Goal: Book appointment/travel/reservation

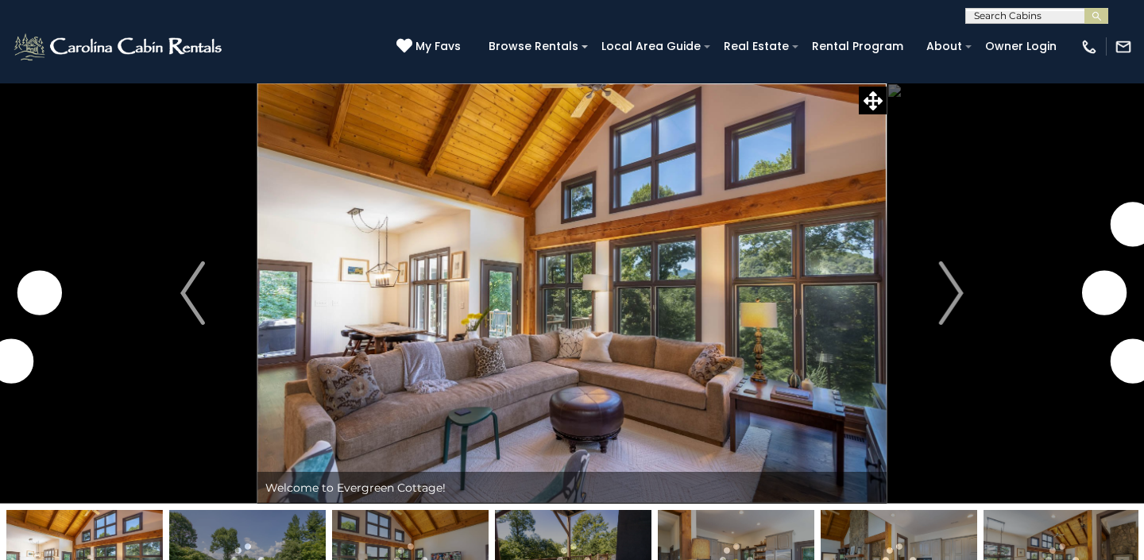
click at [949, 291] on img "Next" at bounding box center [951, 293] width 24 height 64
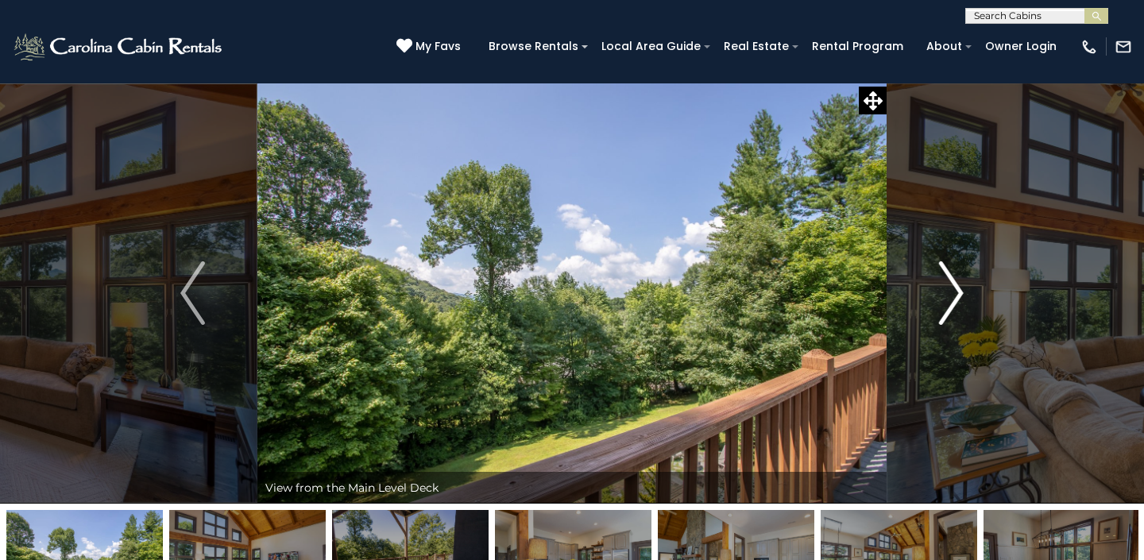
click at [949, 291] on img "Next" at bounding box center [951, 293] width 24 height 64
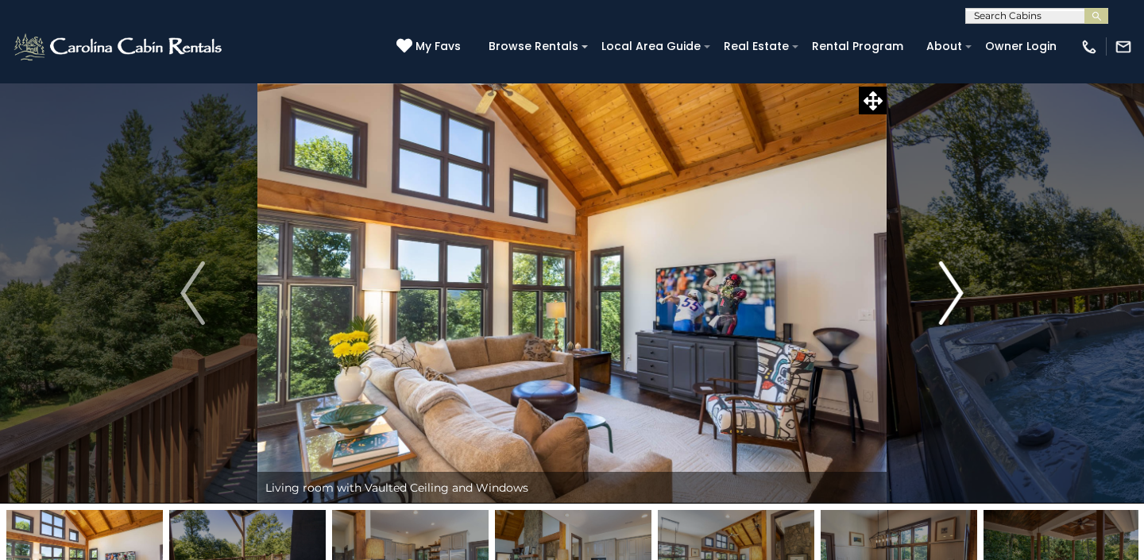
click at [950, 291] on img "Next" at bounding box center [951, 293] width 24 height 64
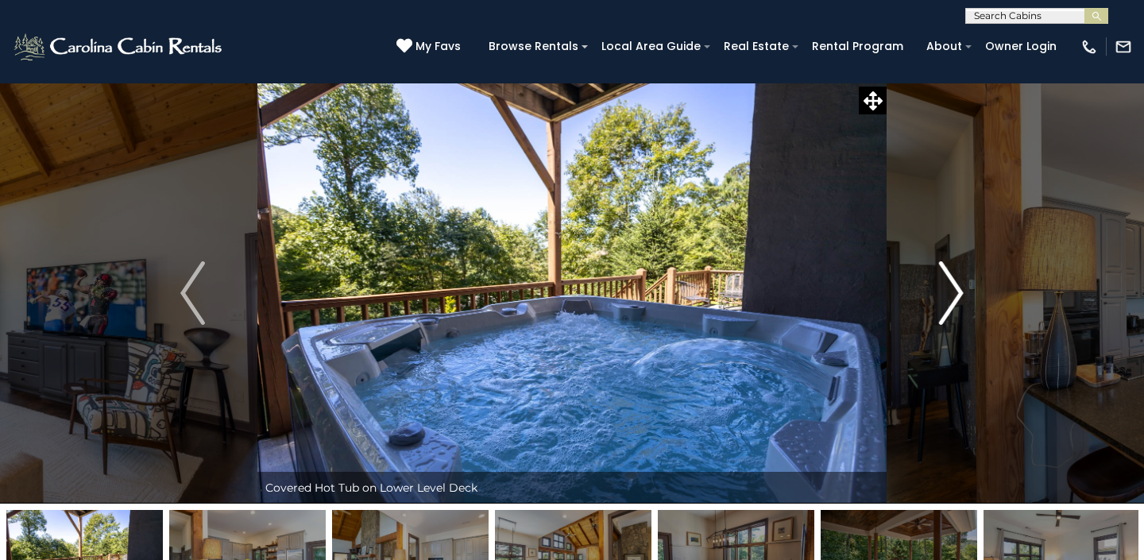
click at [951, 291] on img "Next" at bounding box center [951, 293] width 24 height 64
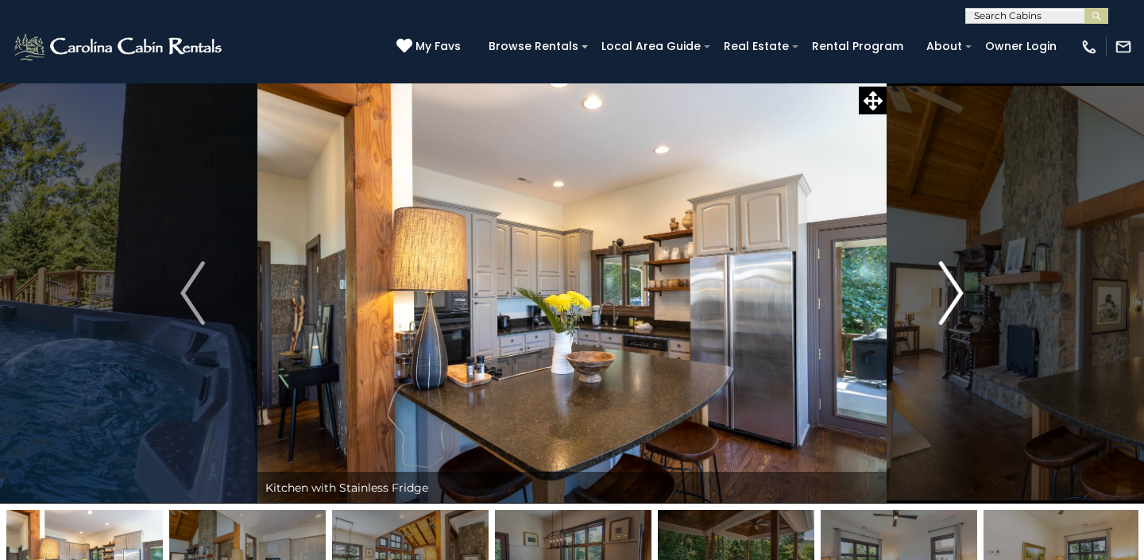
click at [951, 291] on img "Next" at bounding box center [951, 293] width 24 height 64
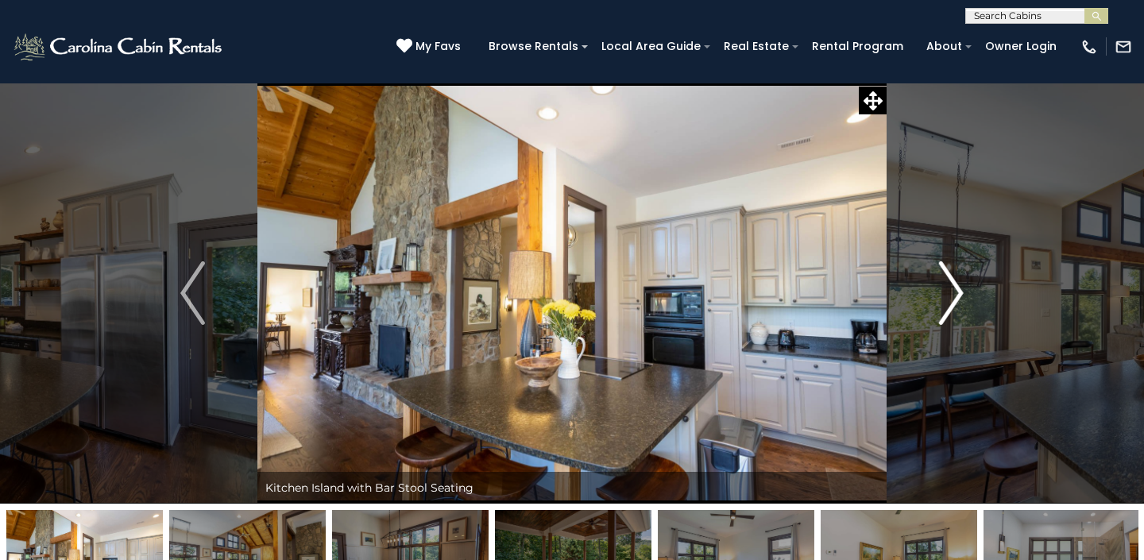
click at [951, 291] on img "Next" at bounding box center [951, 293] width 24 height 64
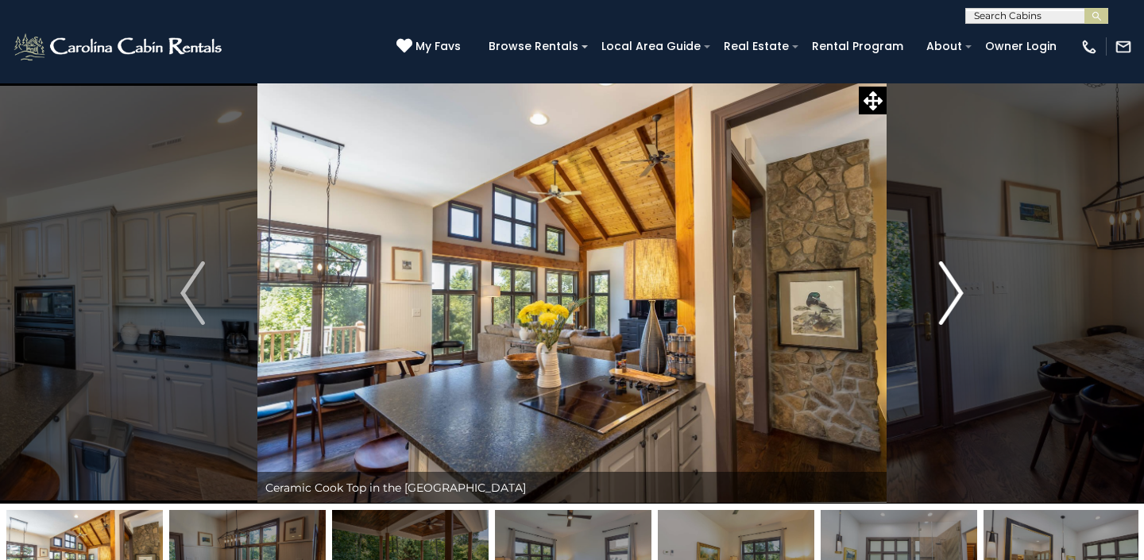
click at [951, 291] on img "Next" at bounding box center [951, 293] width 24 height 64
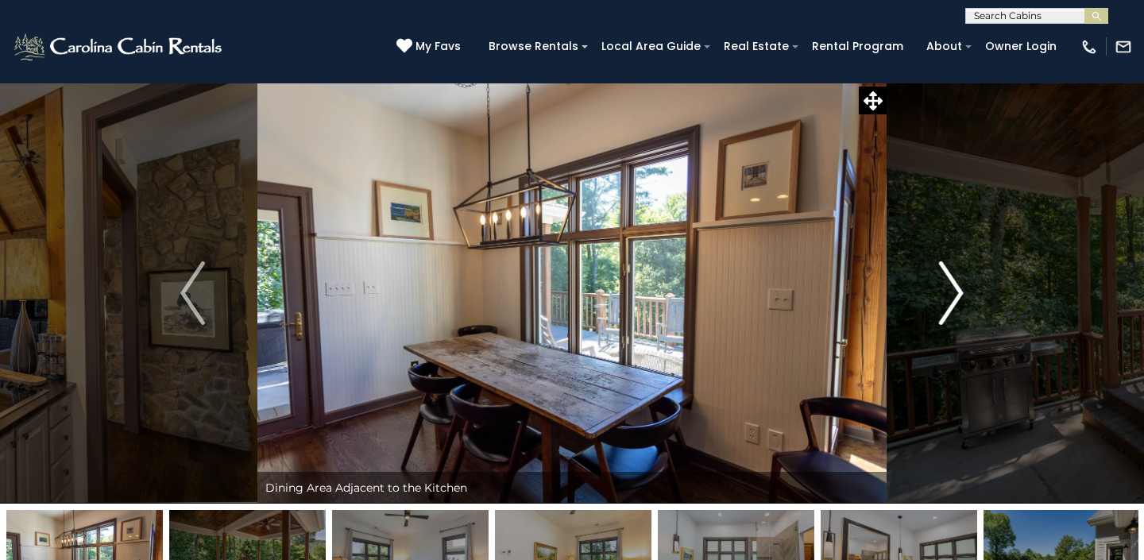
click at [951, 291] on img "Next" at bounding box center [951, 293] width 24 height 64
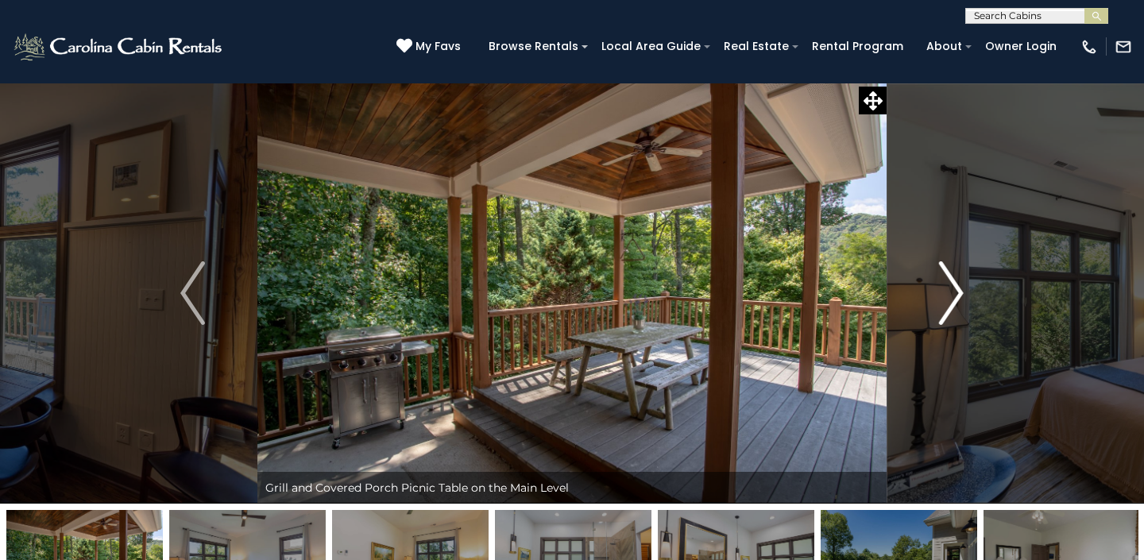
click at [951, 291] on img "Next" at bounding box center [951, 293] width 24 height 64
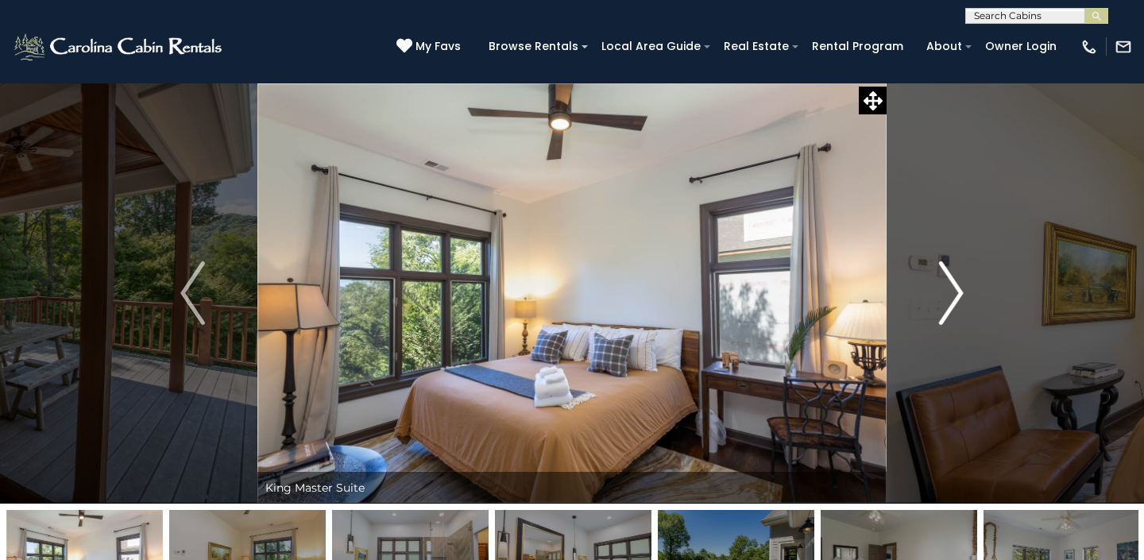
click at [951, 291] on img "Next" at bounding box center [951, 293] width 24 height 64
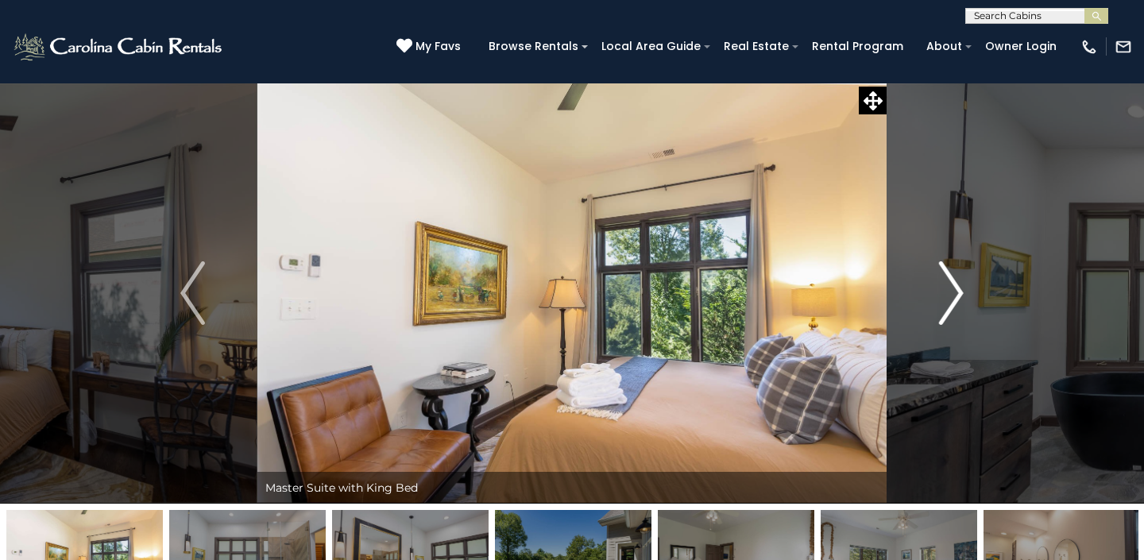
click at [951, 291] on img "Next" at bounding box center [951, 293] width 24 height 64
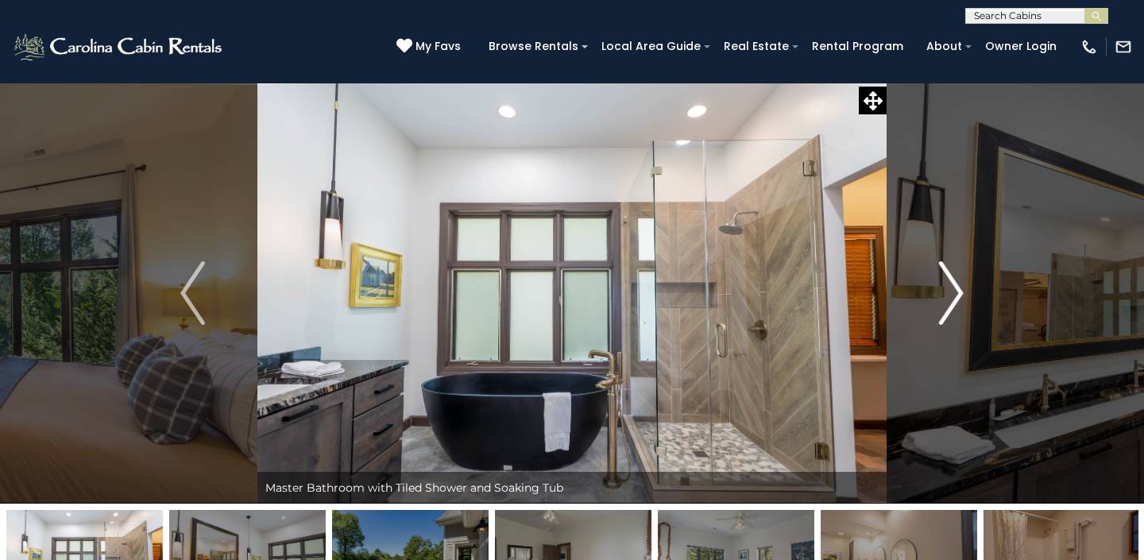
click at [951, 291] on img "Next" at bounding box center [951, 293] width 24 height 64
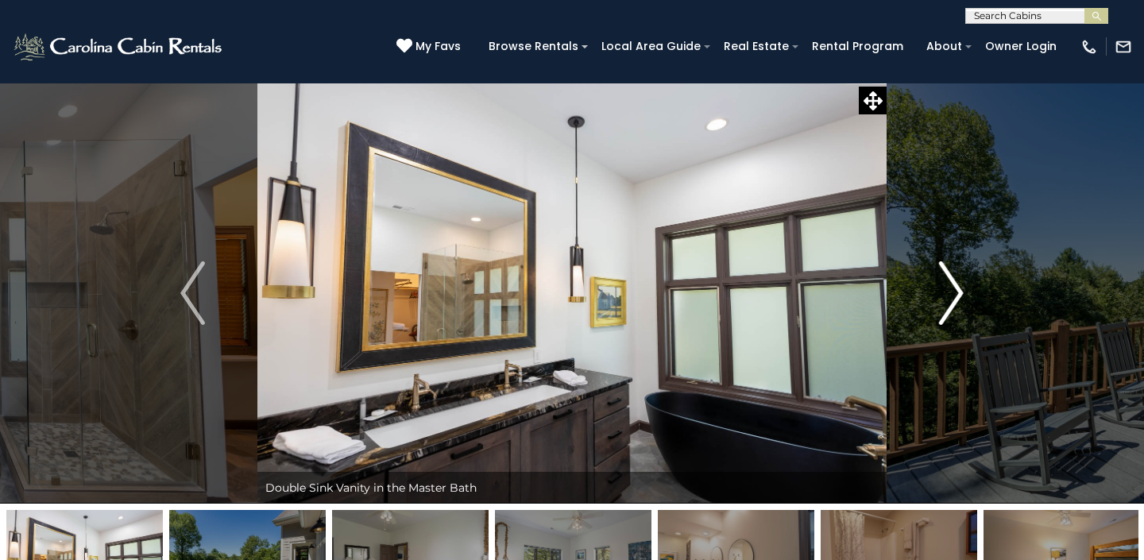
click at [951, 291] on img "Next" at bounding box center [951, 293] width 24 height 64
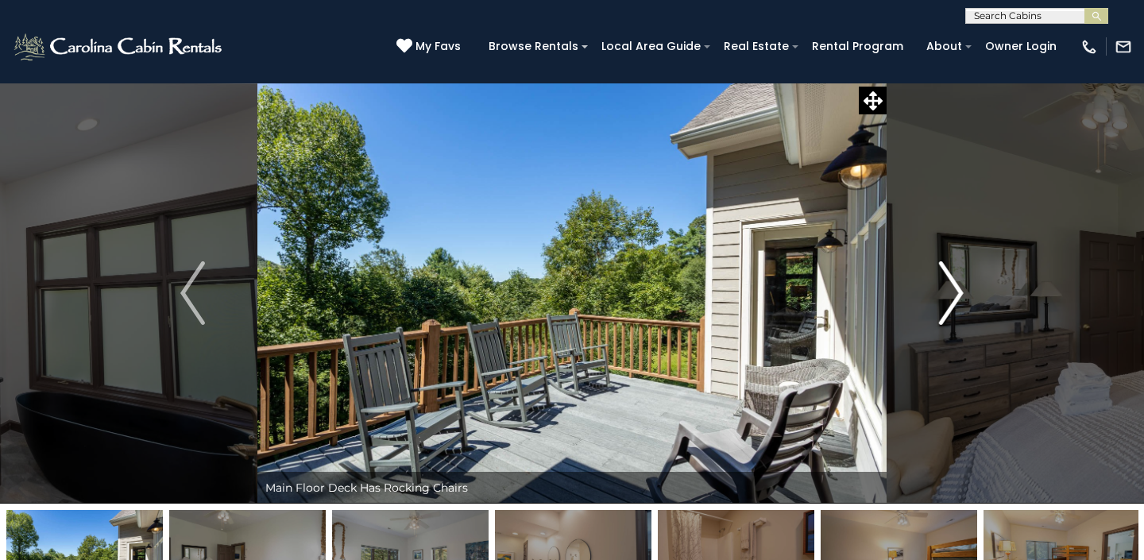
click at [951, 291] on img "Next" at bounding box center [951, 293] width 24 height 64
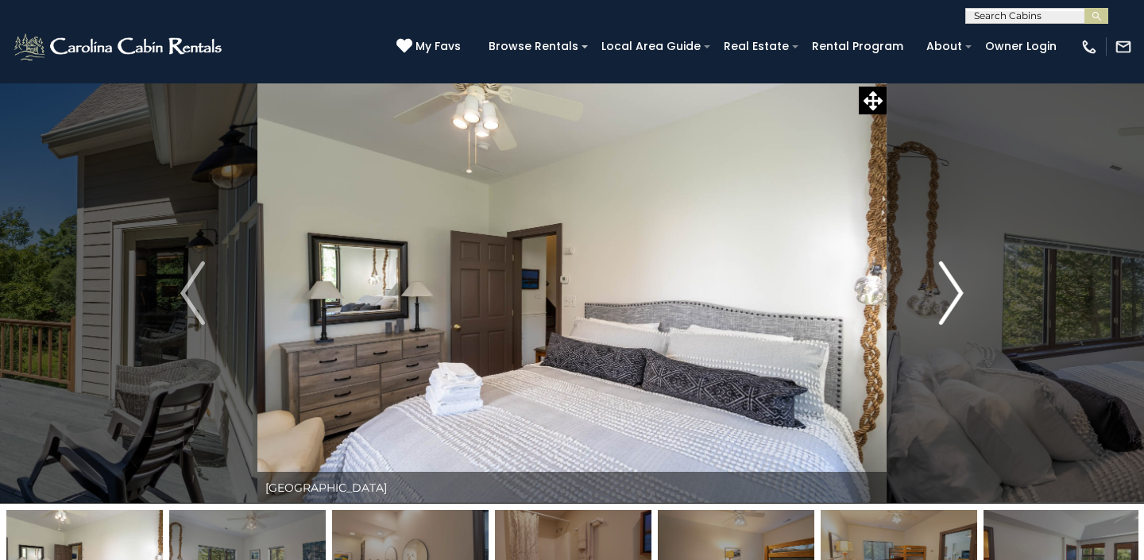
click at [951, 290] on img "Next" at bounding box center [951, 293] width 24 height 64
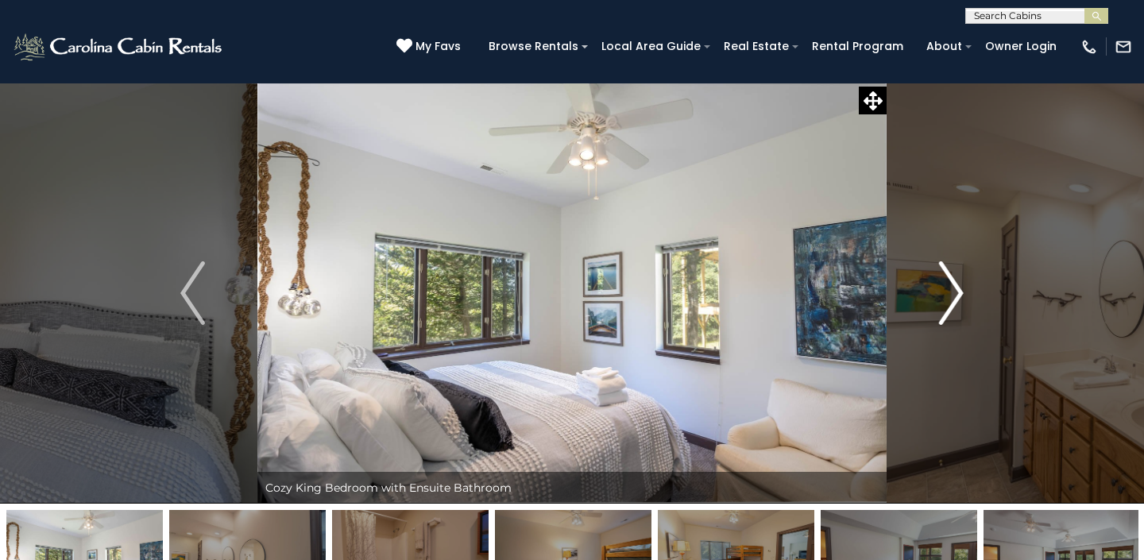
click at [951, 290] on img "Next" at bounding box center [951, 293] width 24 height 64
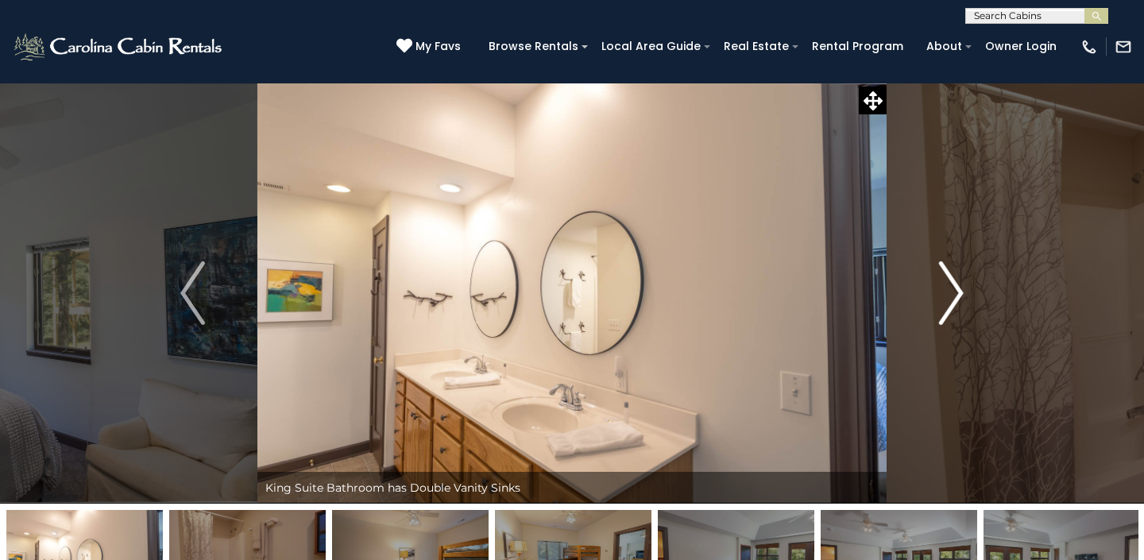
click at [951, 290] on img "Next" at bounding box center [951, 293] width 24 height 64
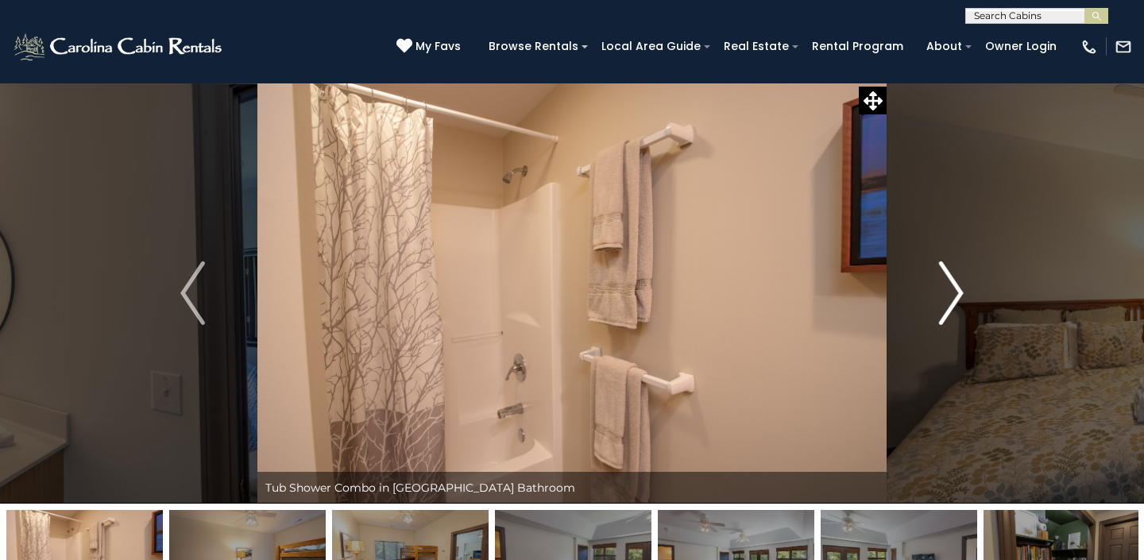
click at [951, 291] on img "Next" at bounding box center [951, 293] width 24 height 64
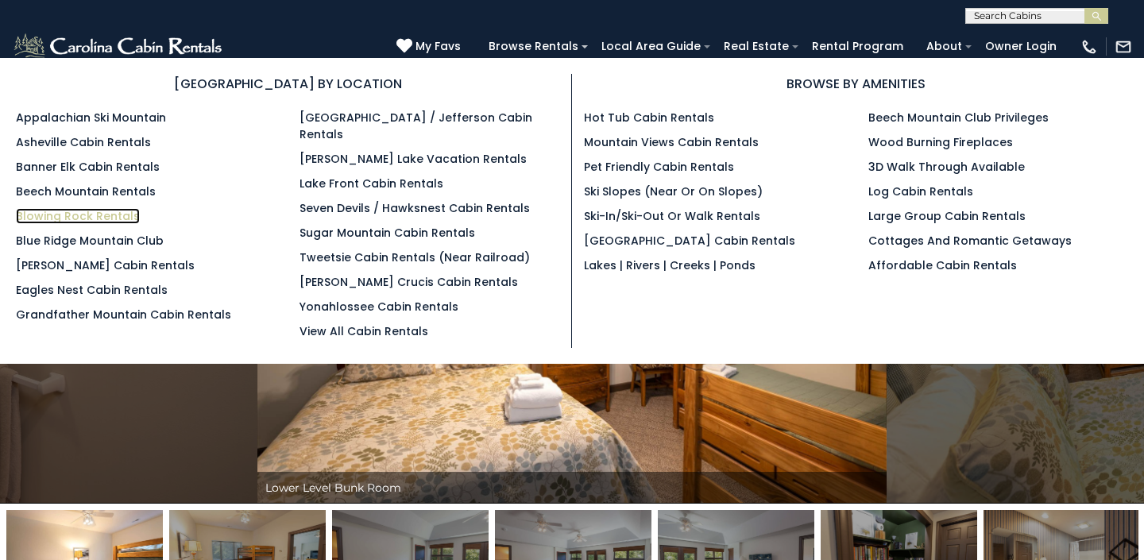
click at [83, 214] on link "Blowing Rock Rentals" at bounding box center [78, 216] width 124 height 16
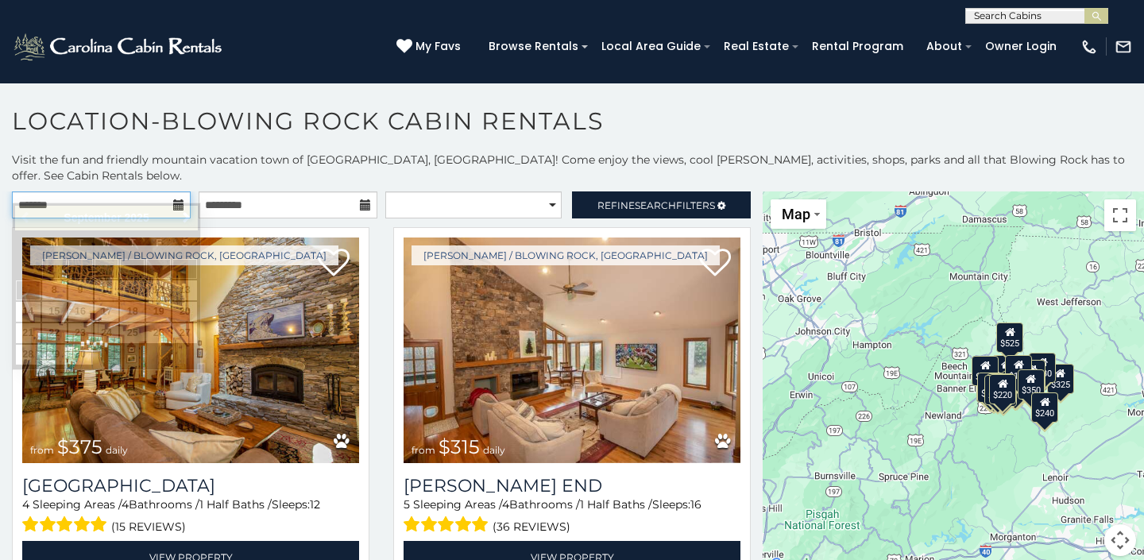
click at [116, 191] on input "text" at bounding box center [101, 204] width 179 height 27
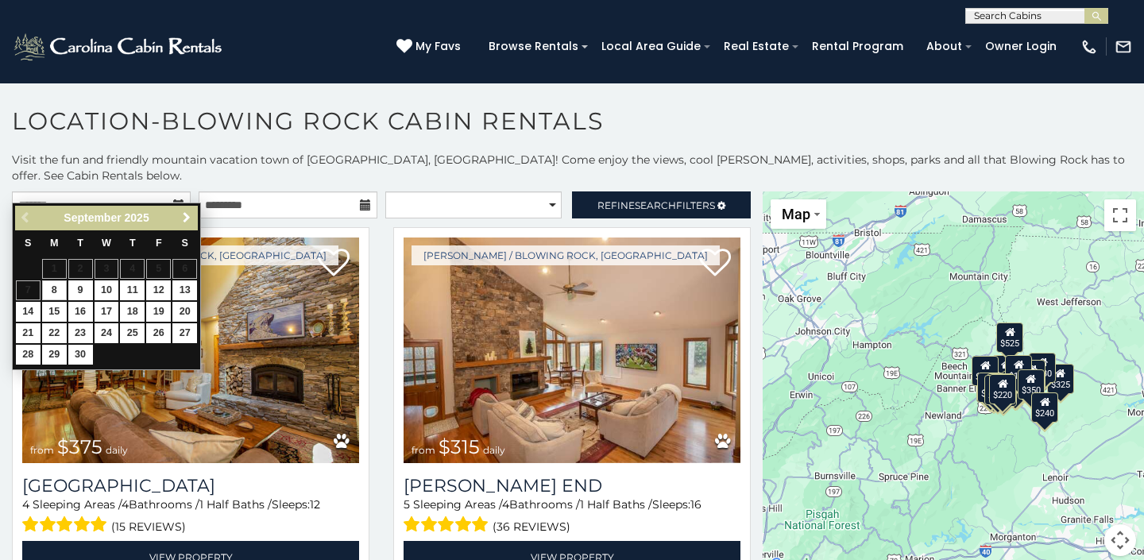
click at [188, 214] on span "Next" at bounding box center [186, 217] width 13 height 13
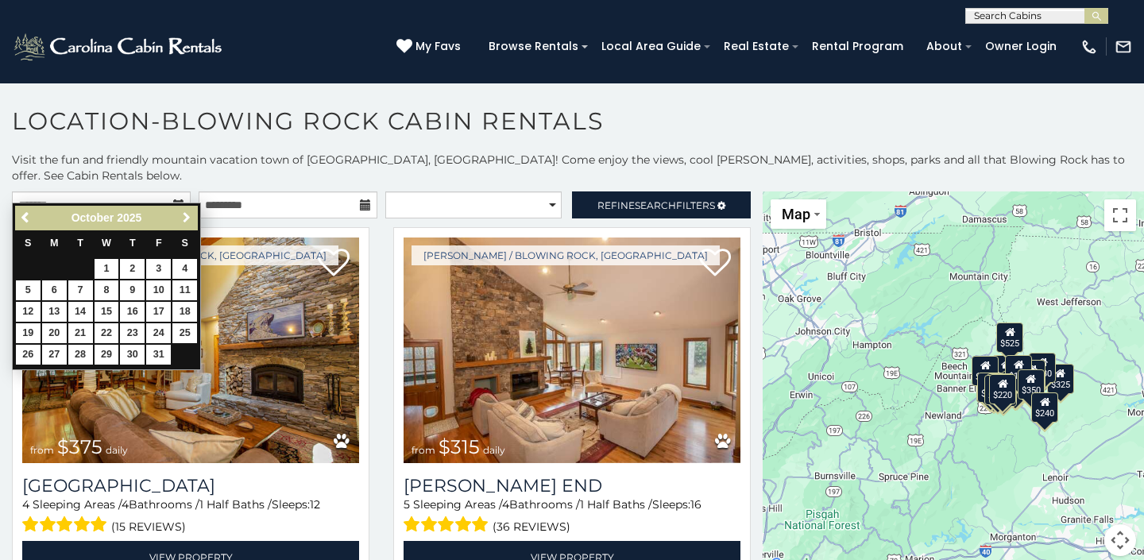
click at [188, 214] on span "Next" at bounding box center [186, 217] width 13 height 13
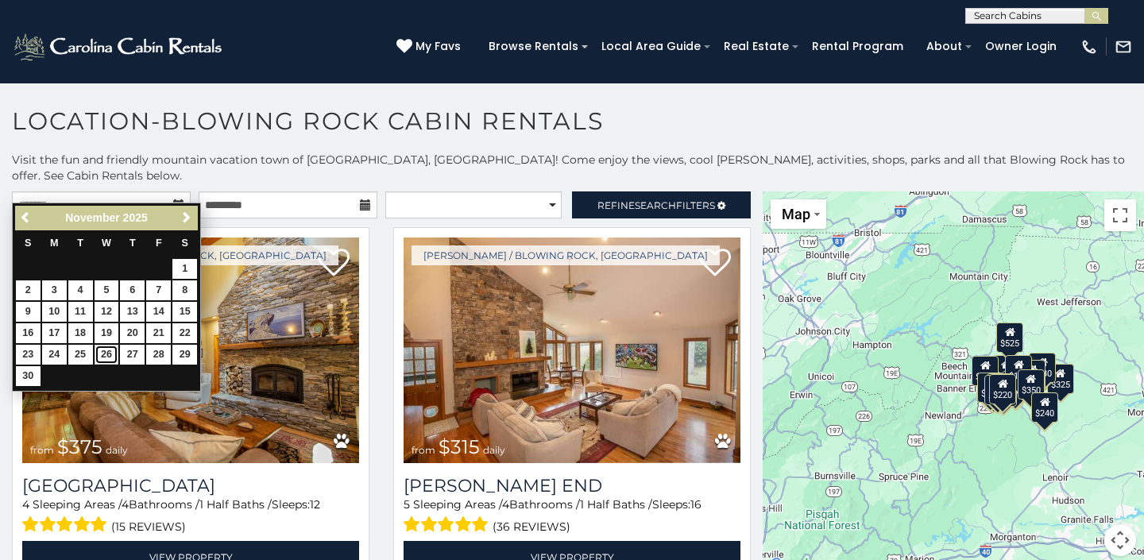
click at [106, 355] on link "26" at bounding box center [107, 355] width 25 height 20
type input "**********"
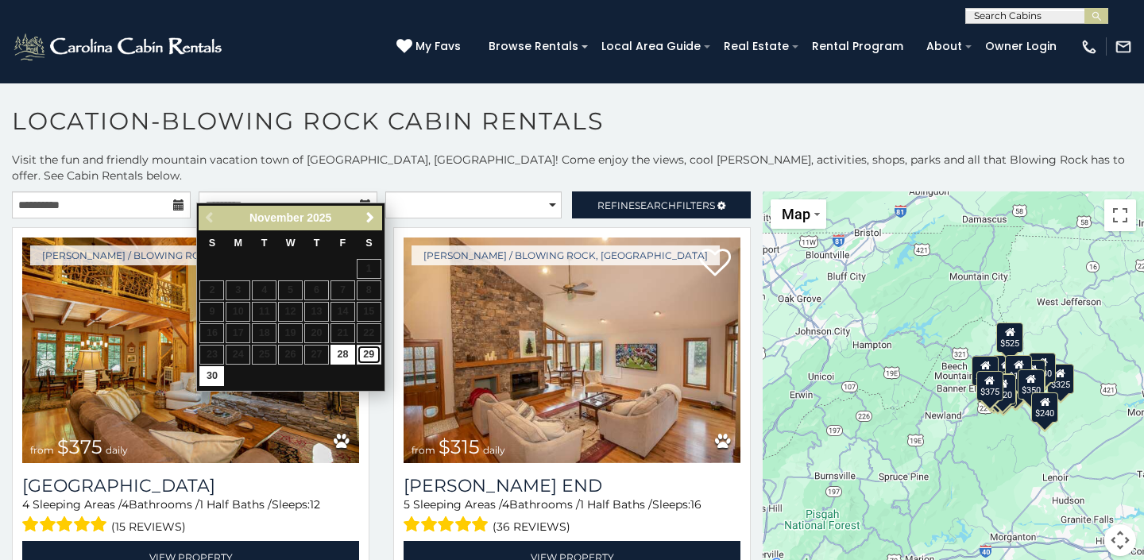
click at [371, 353] on link "29" at bounding box center [369, 355] width 25 height 20
type input "**********"
